Goal: Find specific fact: Find contact information

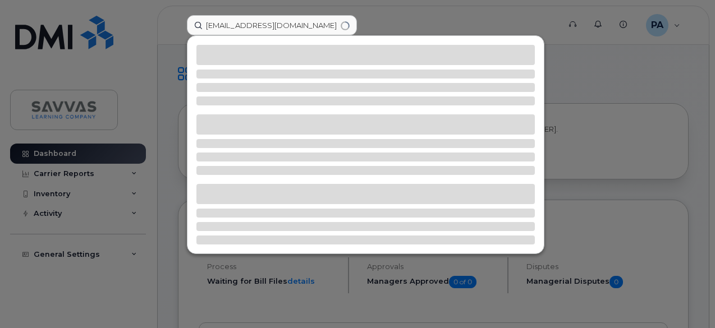
type input "[EMAIL_ADDRESS][DOMAIN_NAME]"
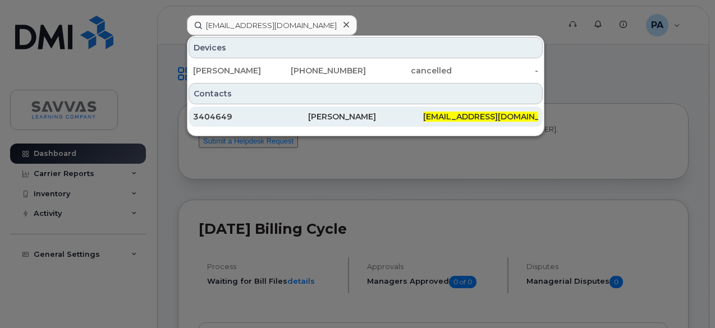
click at [340, 112] on div "[PERSON_NAME]" at bounding box center [365, 116] width 115 height 11
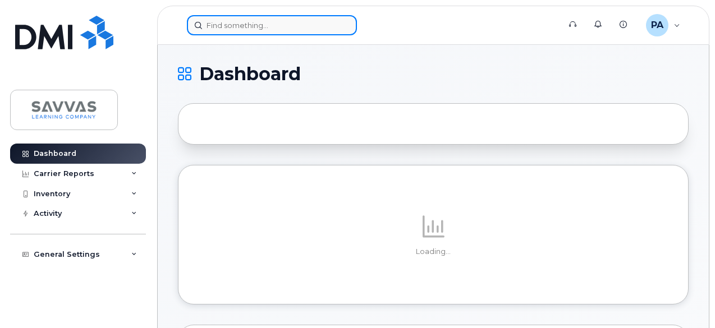
click at [271, 24] on input at bounding box center [272, 25] width 170 height 20
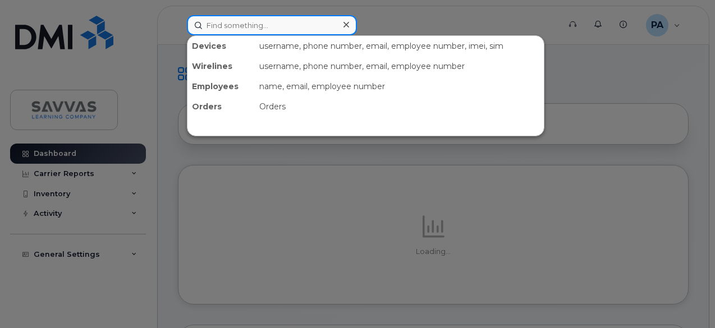
paste input "[EMAIL_ADDRESS][DOMAIN_NAME]"
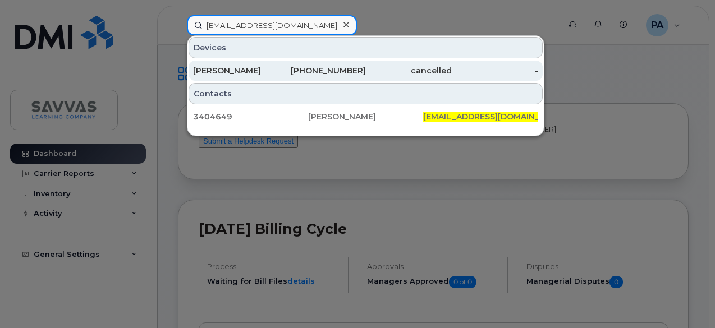
type input "[EMAIL_ADDRESS][DOMAIN_NAME]"
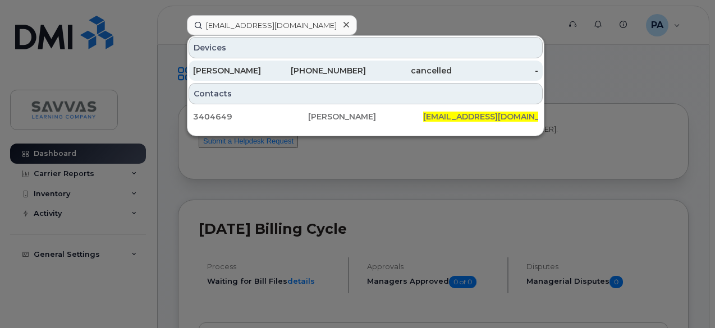
click at [314, 79] on div "[PHONE_NUMBER]" at bounding box center [323, 71] width 86 height 20
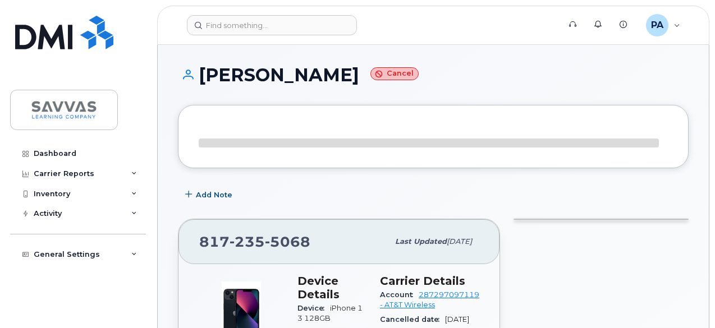
scroll to position [56, 0]
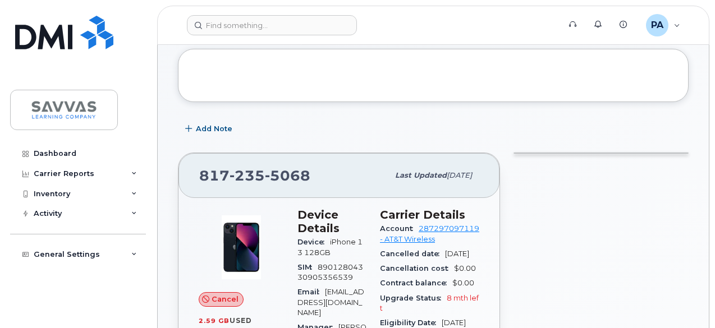
click at [292, 172] on span "5068" at bounding box center [287, 175] width 45 height 17
copy span "817 235 5068"
drag, startPoint x: 331, startPoint y: 229, endPoint x: 367, endPoint y: 227, distance: 36.5
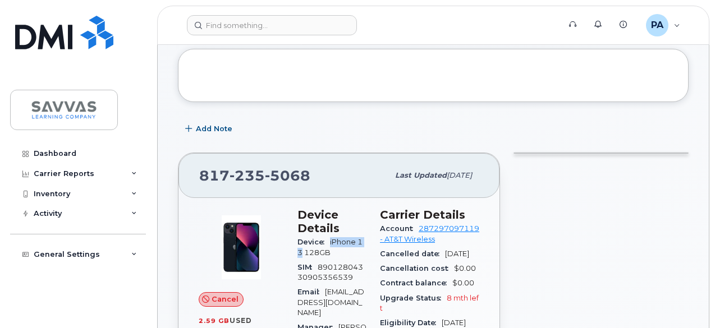
click at [363, 238] on span "iPhone 13 128GB" at bounding box center [330, 247] width 65 height 19
copy span "iPhone 13"
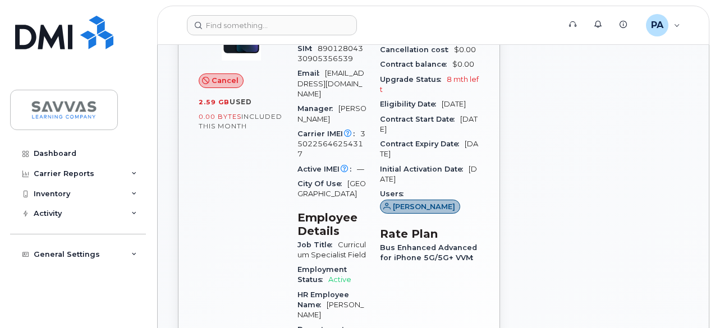
scroll to position [0, 0]
